Goal: Find specific page/section: Find specific page/section

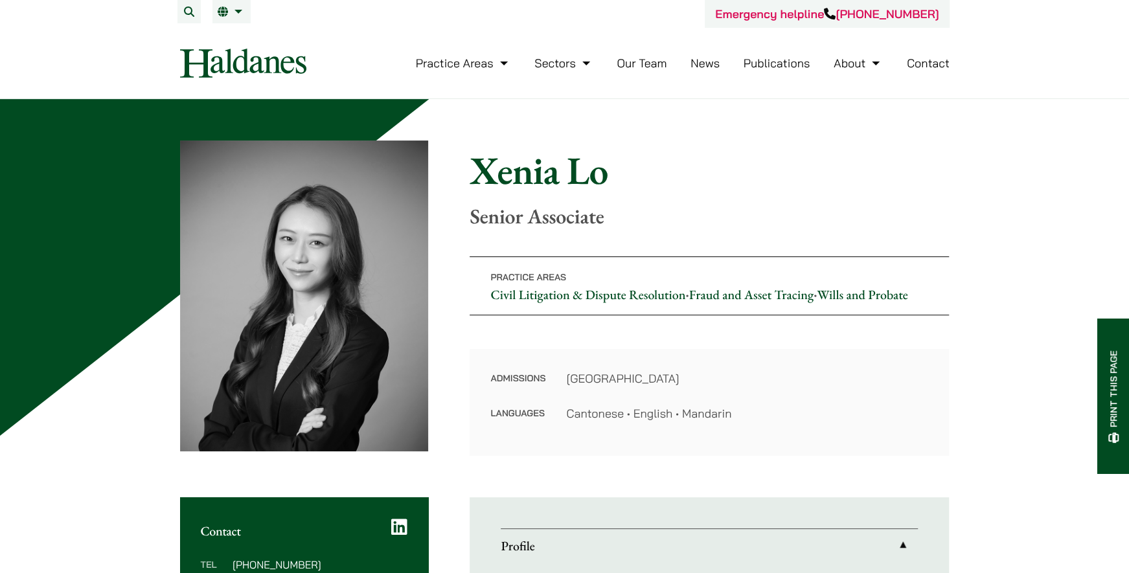
scroll to position [65, 0]
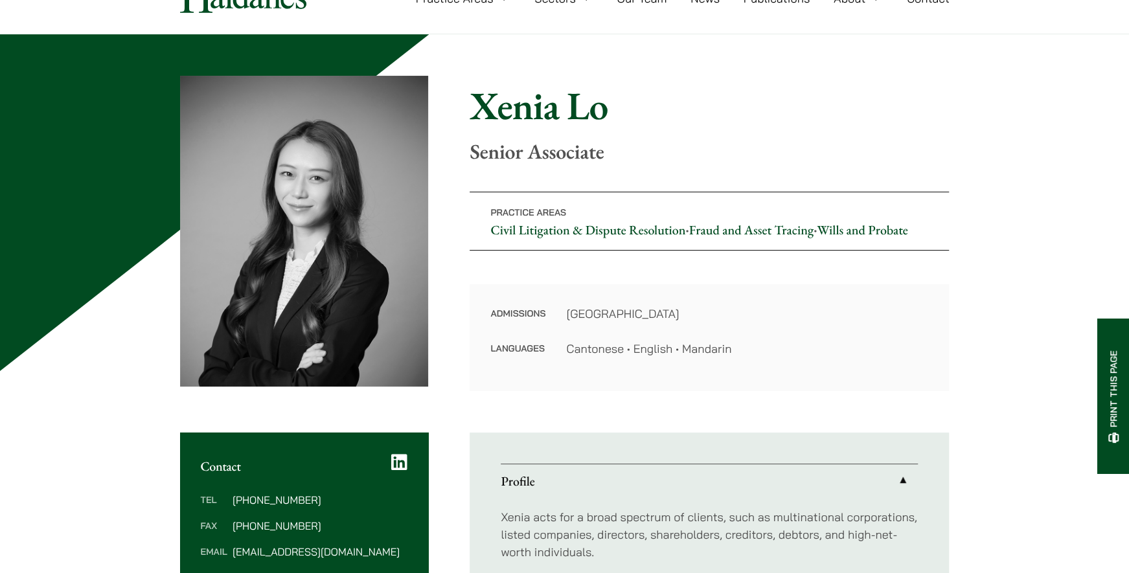
click at [553, 109] on h1 "Xenia Lo" at bounding box center [708, 105] width 479 height 47
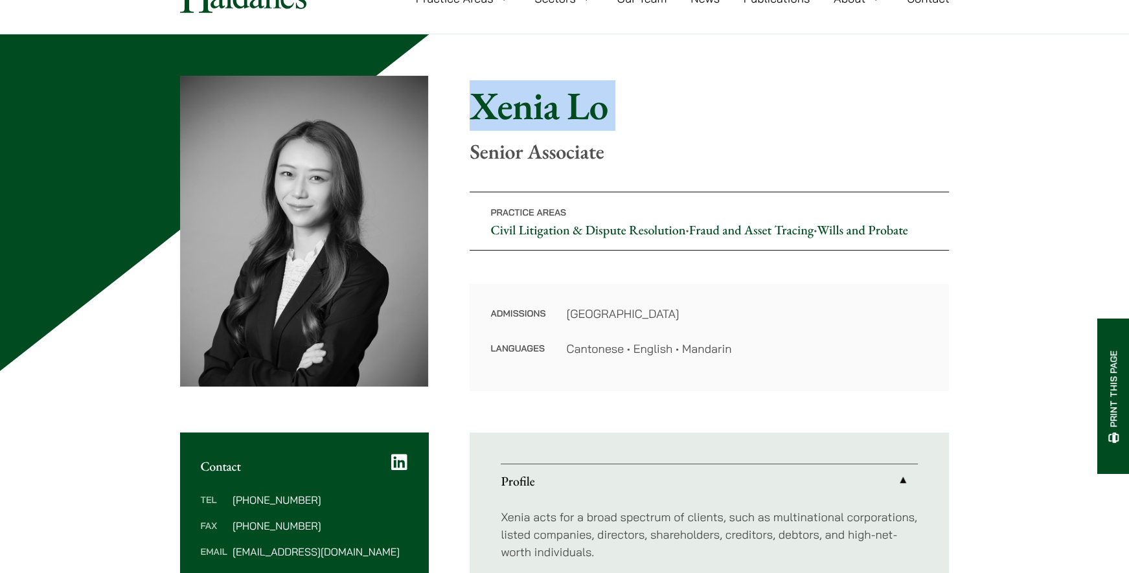
click at [553, 109] on h1 "Xenia Lo" at bounding box center [708, 105] width 479 height 47
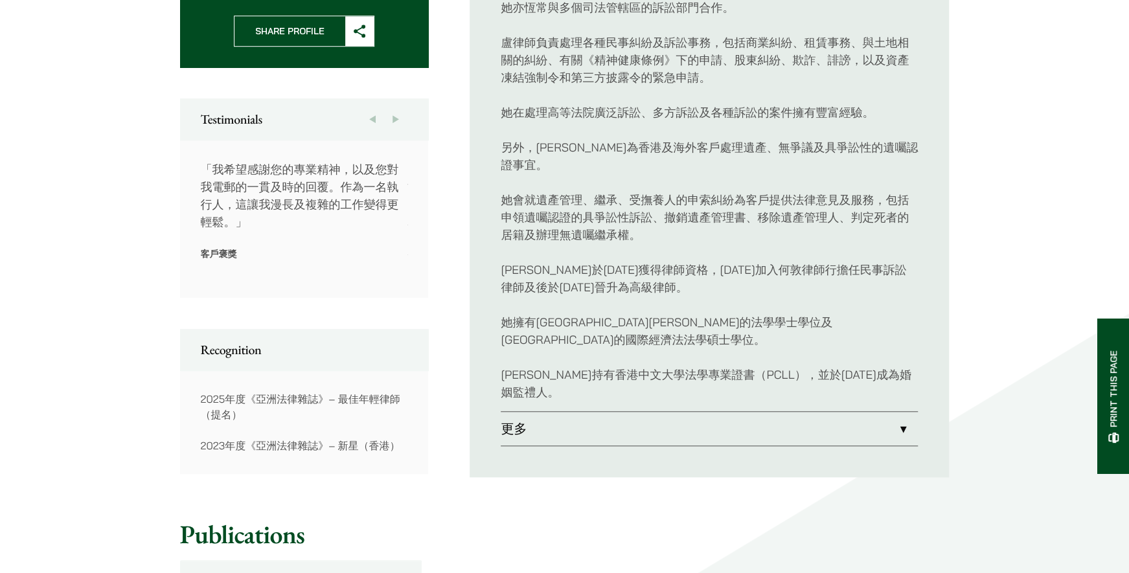
scroll to position [648, 0]
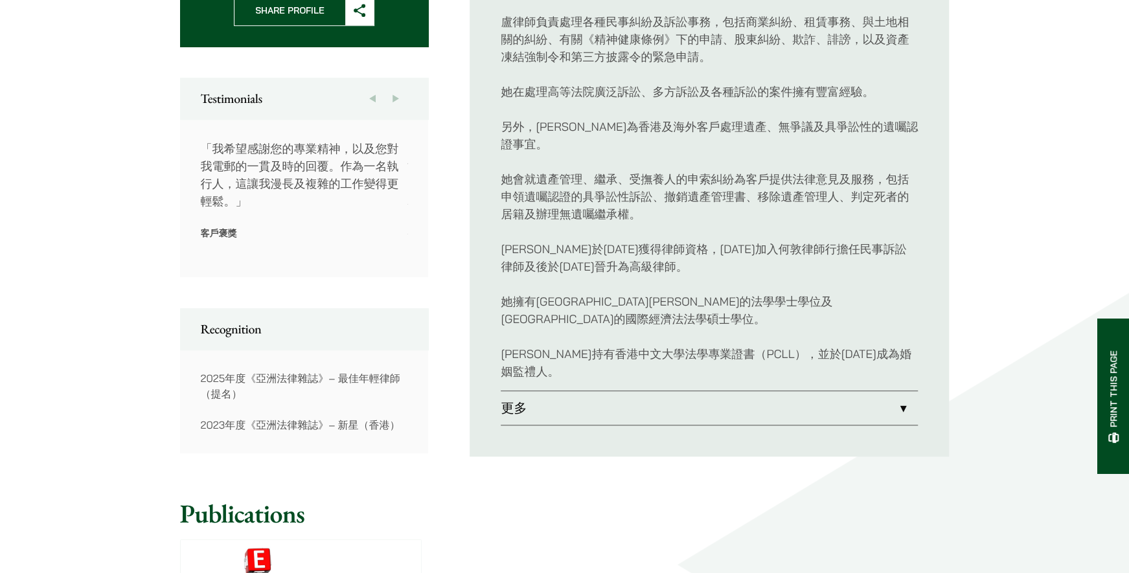
click at [394, 329] on div "Recognition" at bounding box center [304, 328] width 249 height 41
click at [359, 350] on div "2025年度《亞洲法律雜誌》– 最佳年輕律師（提名） 2023年度《亞洲法律雜誌》– 新星（香港）" at bounding box center [304, 402] width 249 height 104
click at [360, 370] on p "2025年度《亞洲法律雜誌》– 最佳年輕律師（提名）" at bounding box center [304, 385] width 207 height 31
click at [381, 350] on div "2025年度《亞洲法律雜誌》– 最佳年輕律師（提名） 2023年度《亞洲法律雜誌》– 新星（香港）" at bounding box center [304, 402] width 249 height 104
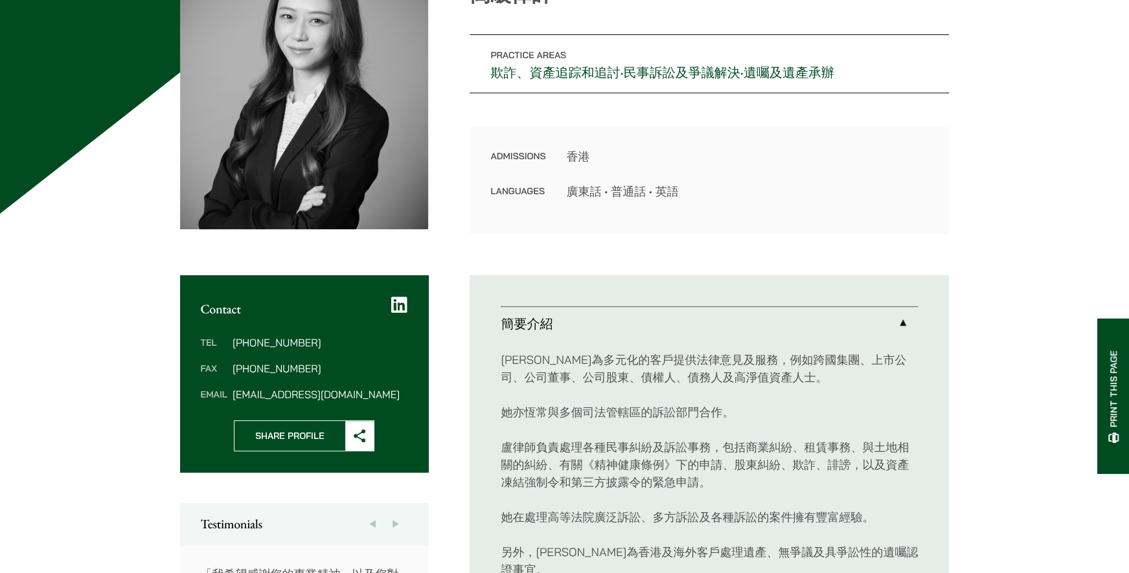
scroll to position [0, 0]
